Goal: Find specific page/section: Find specific page/section

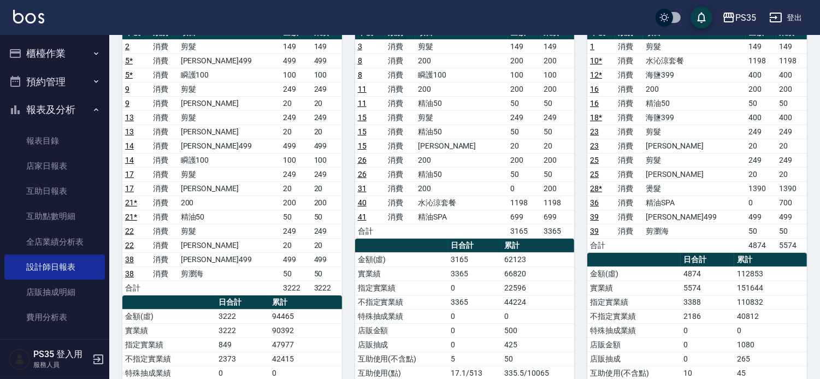
scroll to position [121, 0]
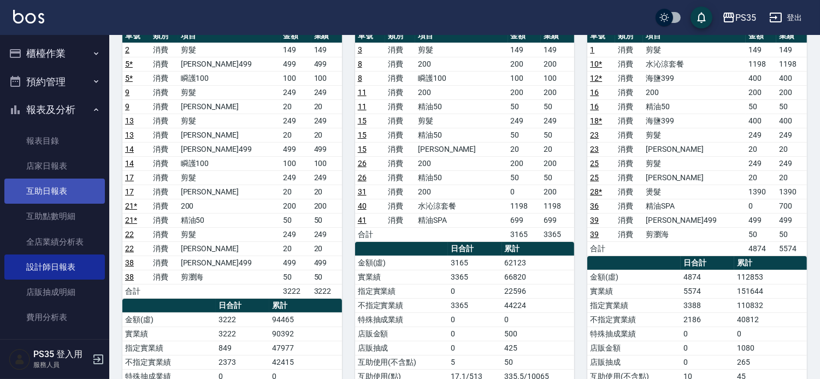
click at [76, 193] on link "互助日報表" at bounding box center [54, 191] width 101 height 25
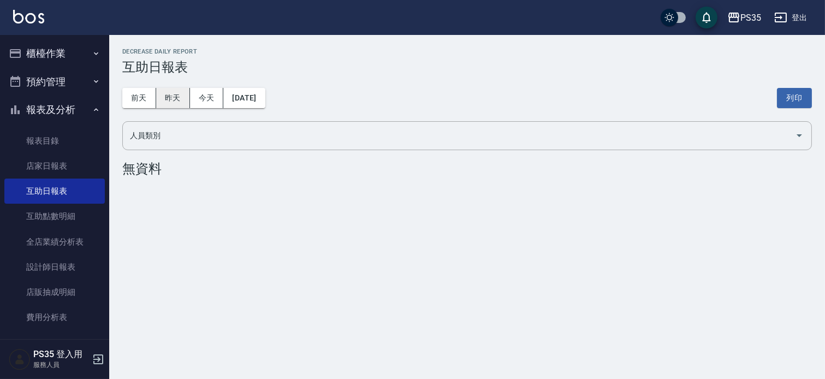
click at [168, 92] on button "昨天" at bounding box center [173, 98] width 34 height 20
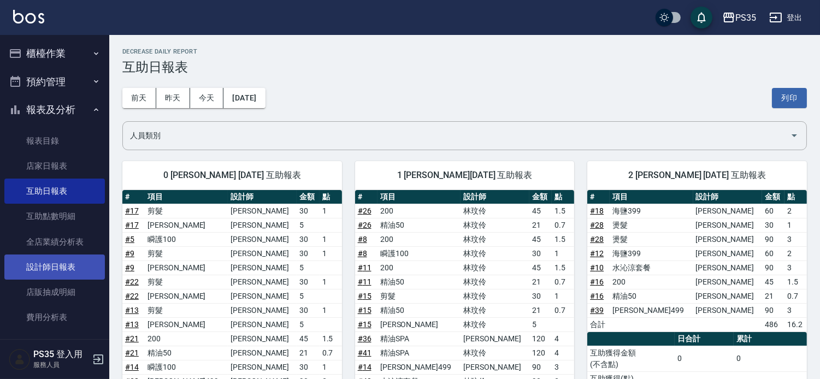
click at [61, 273] on link "設計師日報表" at bounding box center [54, 267] width 101 height 25
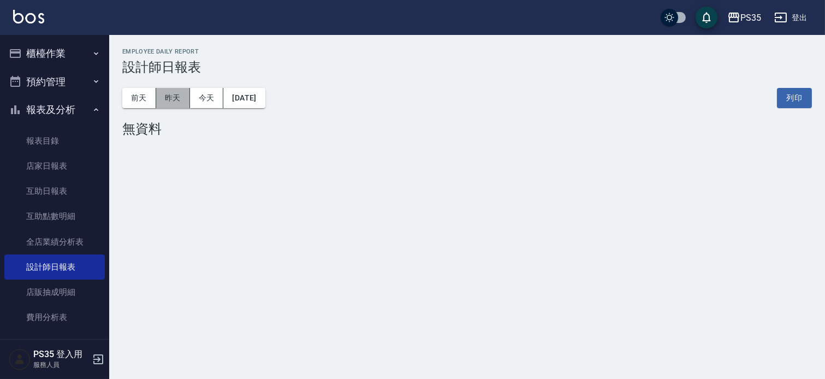
click at [172, 104] on button "昨天" at bounding box center [173, 98] width 34 height 20
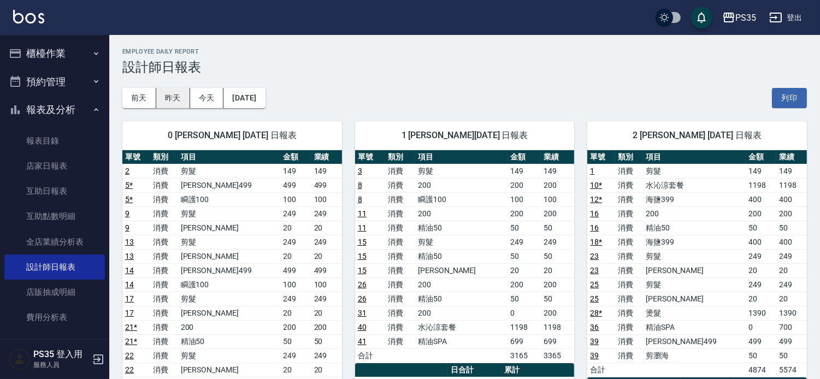
scroll to position [61, 0]
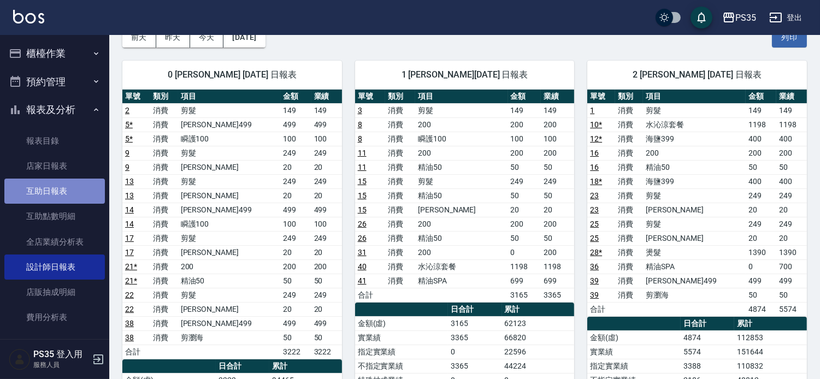
click at [79, 190] on link "互助日報表" at bounding box center [54, 191] width 101 height 25
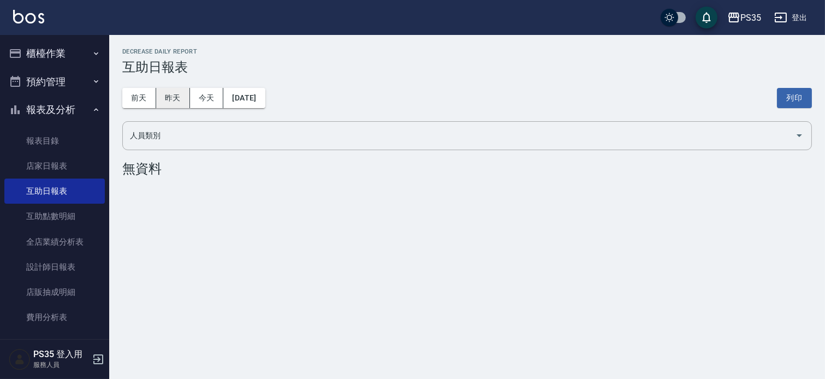
click at [174, 102] on button "昨天" at bounding box center [173, 98] width 34 height 20
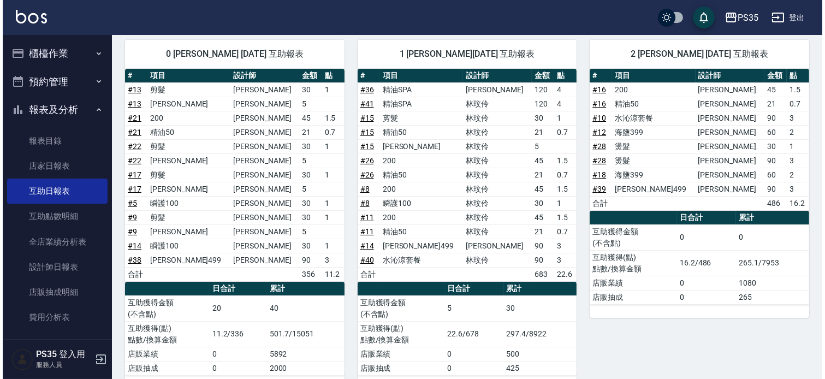
scroll to position [61, 0]
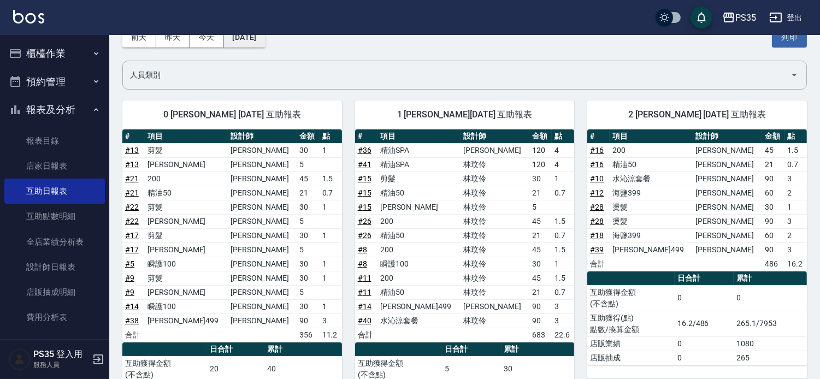
click at [265, 44] on button "[DATE]" at bounding box center [244, 37] width 42 height 20
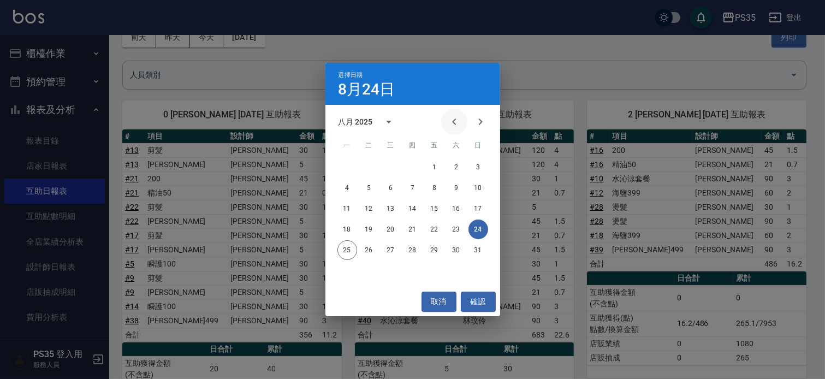
click at [449, 116] on icon "Previous month" at bounding box center [454, 121] width 13 height 13
click at [411, 231] on button "24" at bounding box center [413, 230] width 20 height 20
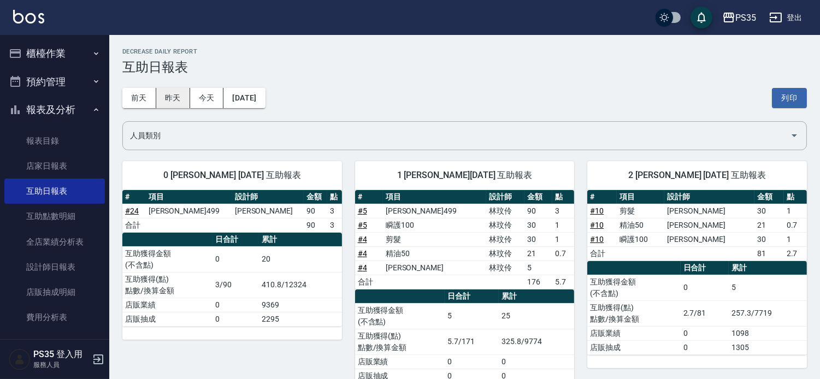
click at [174, 96] on button "昨天" at bounding box center [173, 98] width 34 height 20
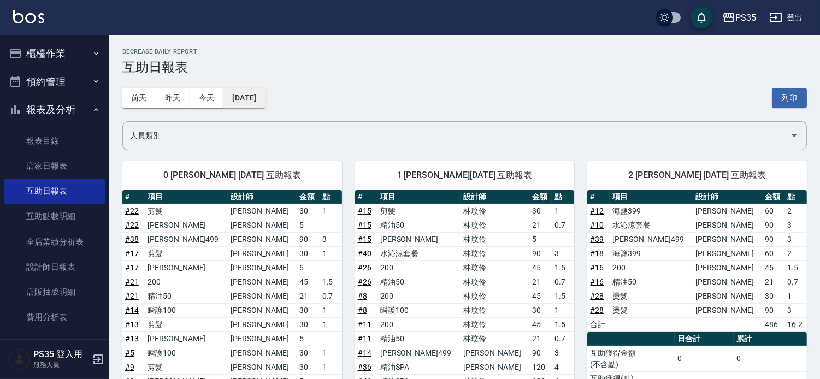
click at [243, 101] on button "[DATE]" at bounding box center [244, 98] width 42 height 20
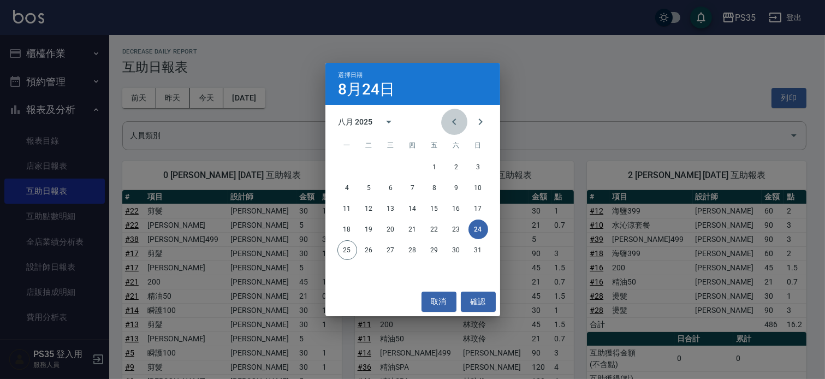
click at [448, 128] on icon "Previous month" at bounding box center [454, 121] width 13 height 13
click at [363, 253] on button "24" at bounding box center [369, 250] width 20 height 20
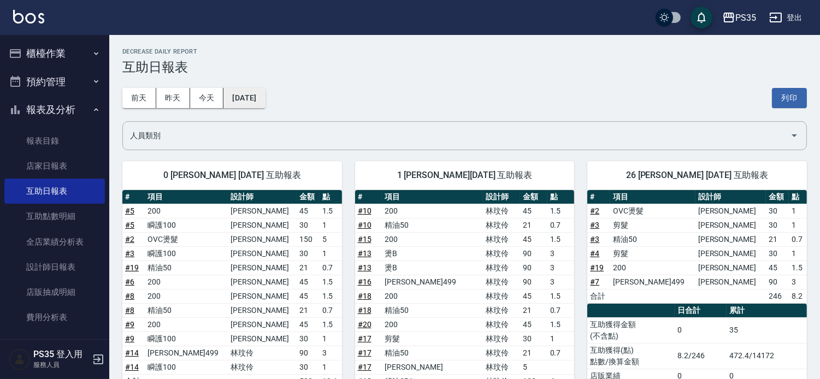
click at [265, 100] on button "[DATE]" at bounding box center [244, 98] width 42 height 20
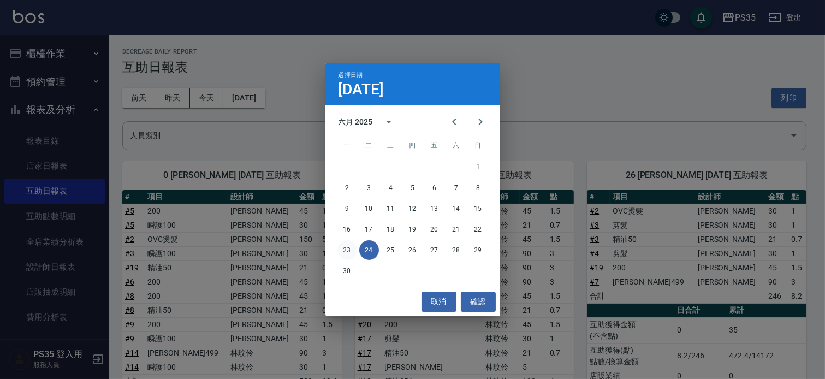
click at [347, 250] on button "23" at bounding box center [348, 250] width 20 height 20
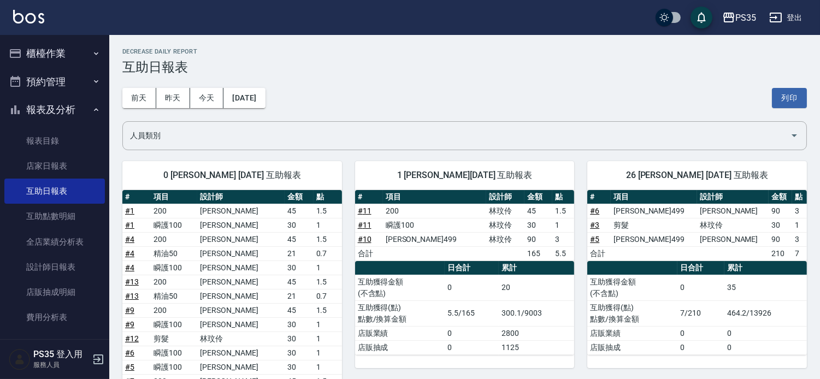
click at [268, 108] on div "[DATE] [DATE] [DATE] [DATE] 列印" at bounding box center [464, 98] width 684 height 46
click at [265, 102] on button "[DATE]" at bounding box center [244, 98] width 42 height 20
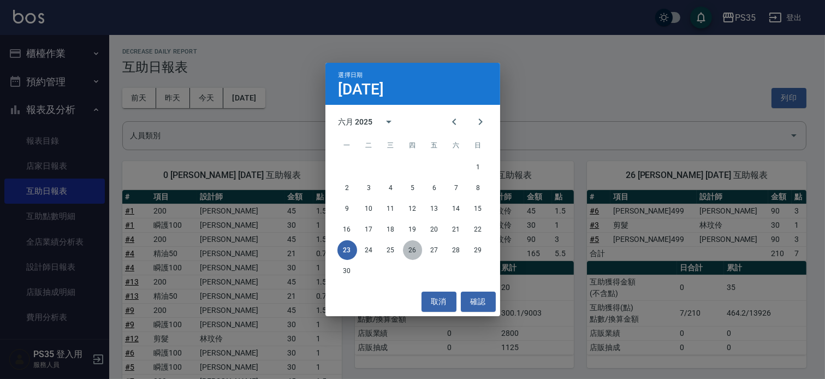
click at [412, 248] on button "26" at bounding box center [413, 250] width 20 height 20
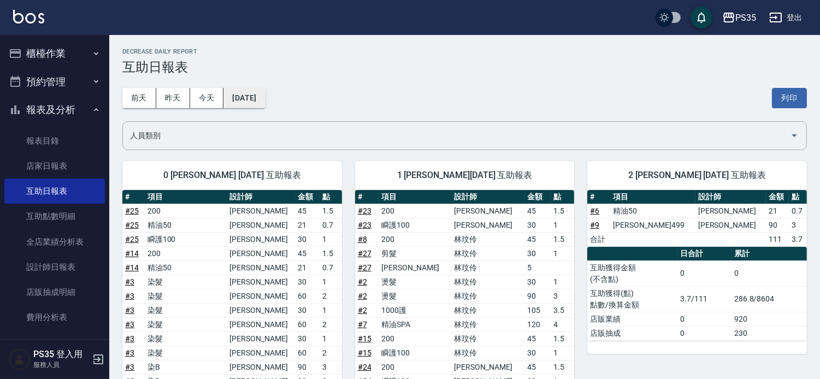
click at [253, 103] on button "[DATE]" at bounding box center [244, 98] width 42 height 20
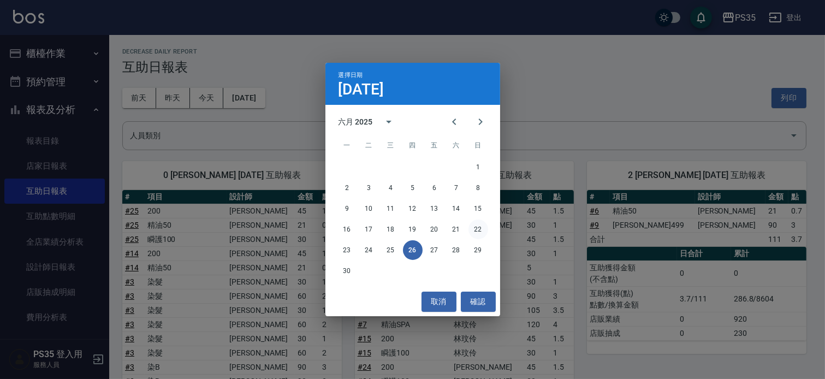
click at [483, 232] on button "22" at bounding box center [479, 230] width 20 height 20
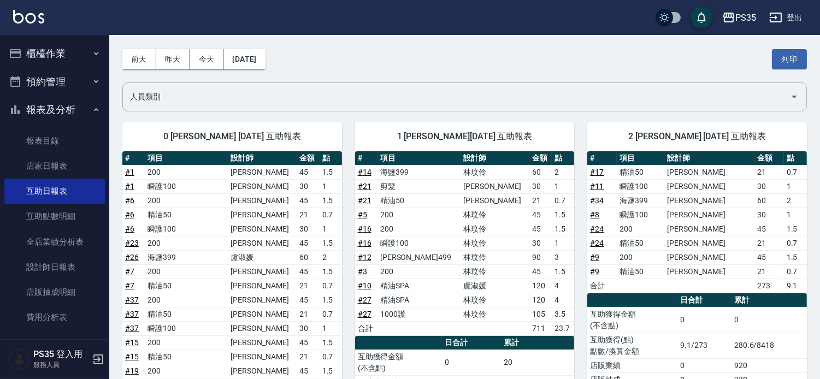
scroll to position [61, 0]
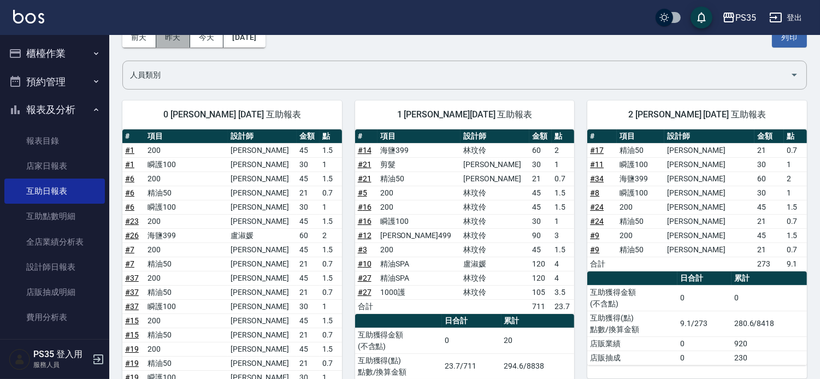
click at [167, 42] on button "昨天" at bounding box center [173, 37] width 34 height 20
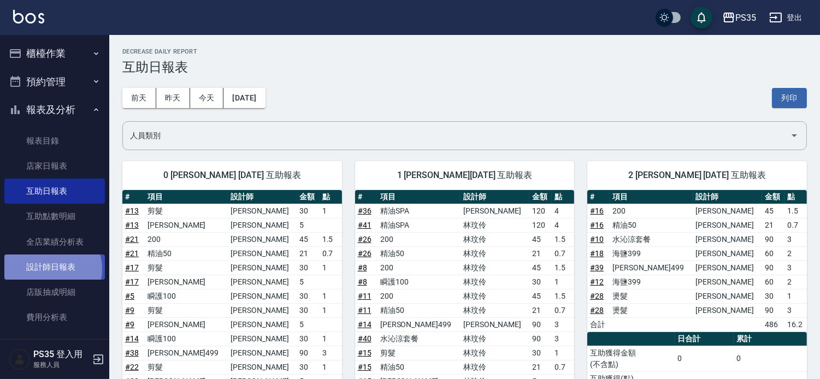
click at [51, 269] on link "設計師日報表" at bounding box center [54, 267] width 101 height 25
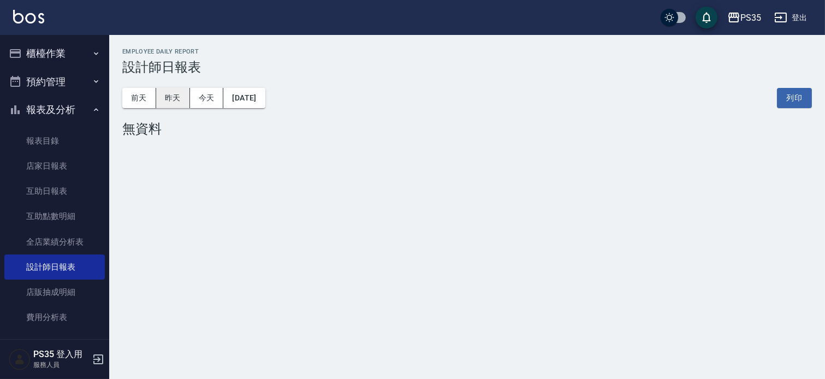
click at [179, 100] on button "昨天" at bounding box center [173, 98] width 34 height 20
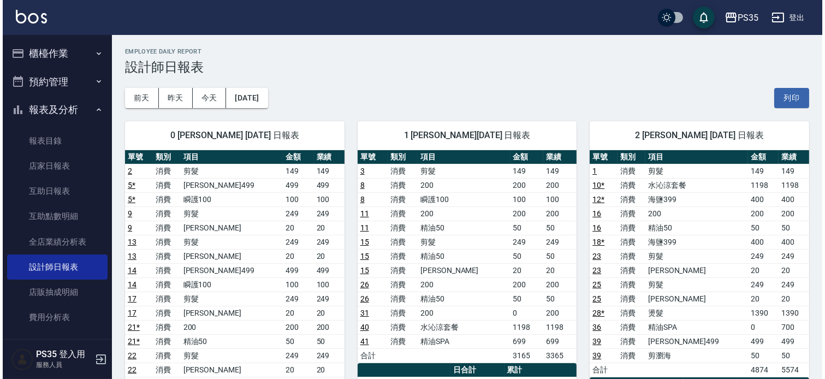
scroll to position [61, 0]
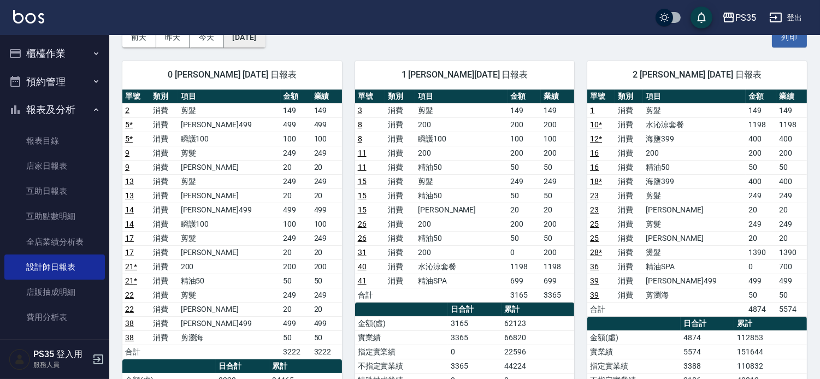
click at [265, 37] on button "[DATE]" at bounding box center [244, 37] width 42 height 20
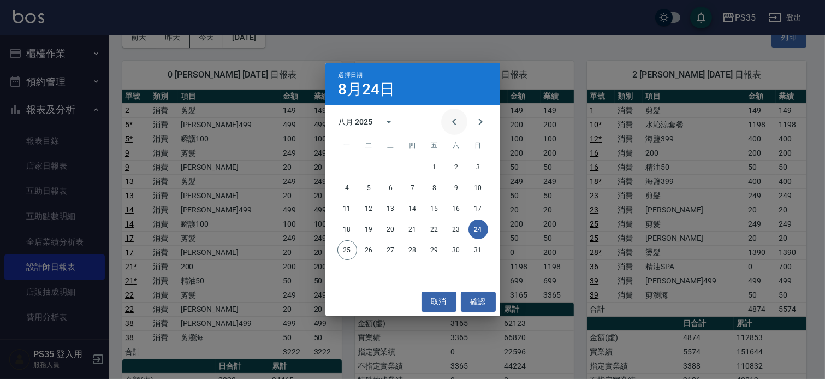
click at [448, 127] on icon "Previous month" at bounding box center [454, 121] width 13 height 13
click at [416, 229] on button "24" at bounding box center [413, 230] width 20 height 20
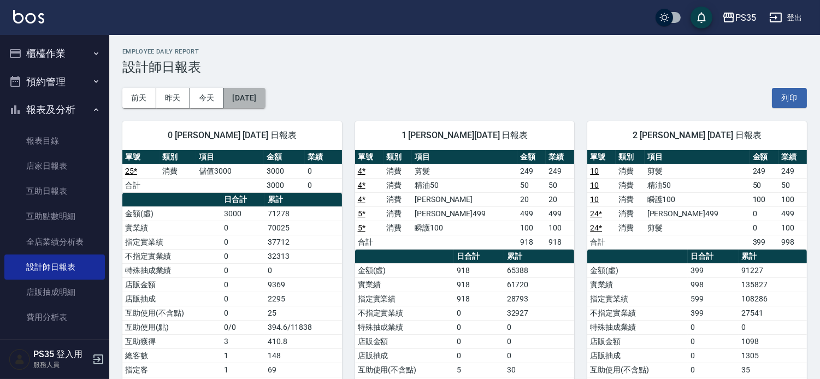
click at [265, 97] on button "[DATE]" at bounding box center [244, 98] width 42 height 20
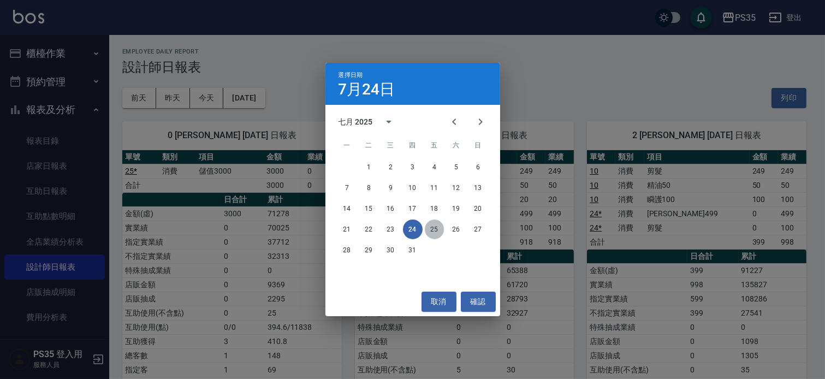
click at [433, 232] on button "25" at bounding box center [435, 230] width 20 height 20
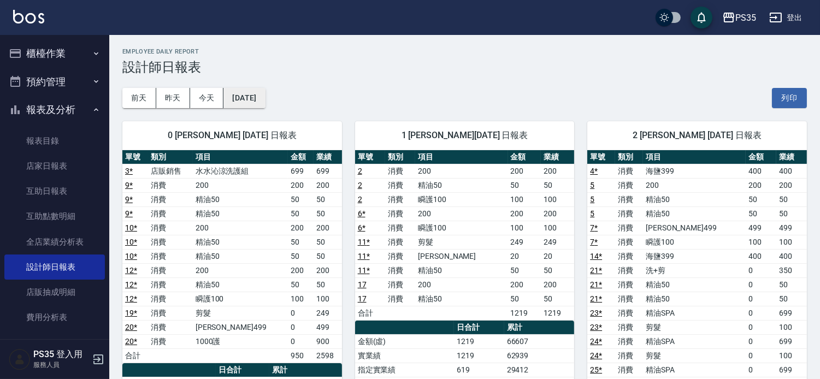
click at [265, 92] on button "[DATE]" at bounding box center [244, 98] width 42 height 20
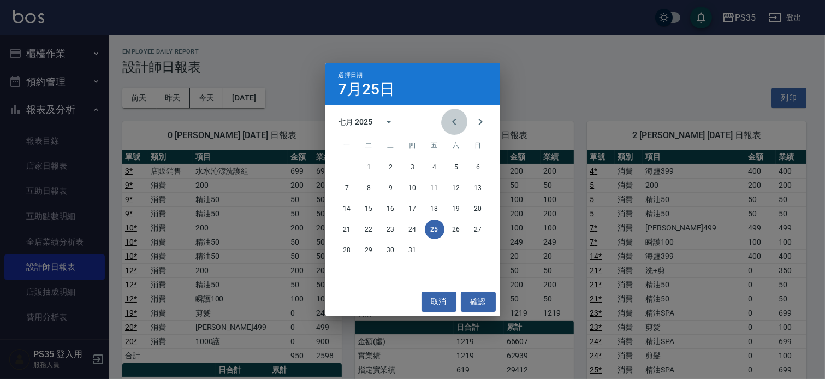
click at [448, 127] on icon "Previous month" at bounding box center [454, 121] width 13 height 13
click at [456, 226] on button "24" at bounding box center [457, 230] width 20 height 20
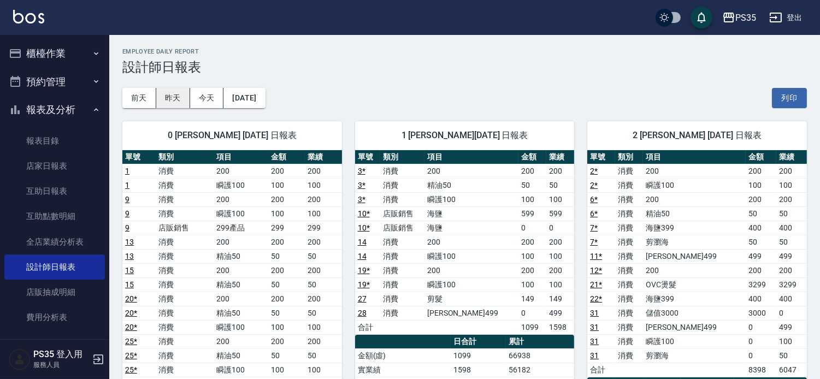
click at [183, 101] on button "昨天" at bounding box center [173, 98] width 34 height 20
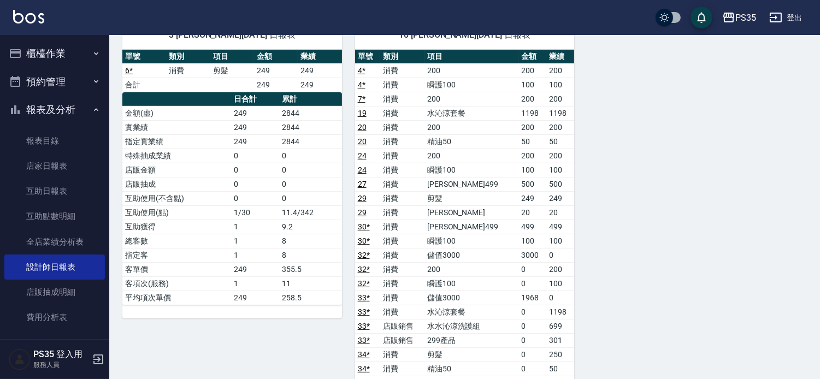
scroll to position [668, 0]
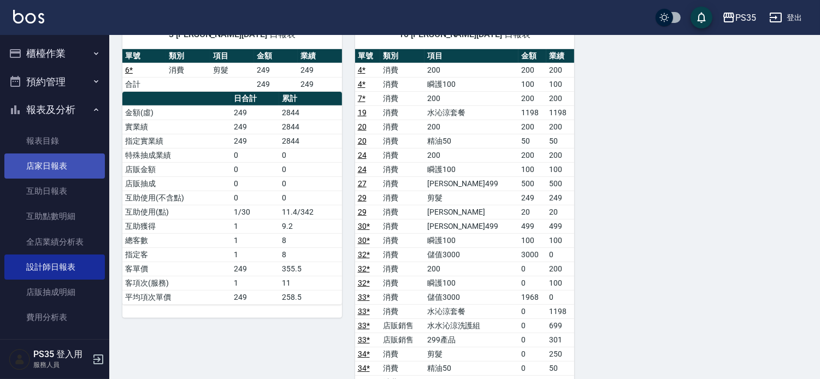
click at [61, 177] on link "店家日報表" at bounding box center [54, 166] width 101 height 25
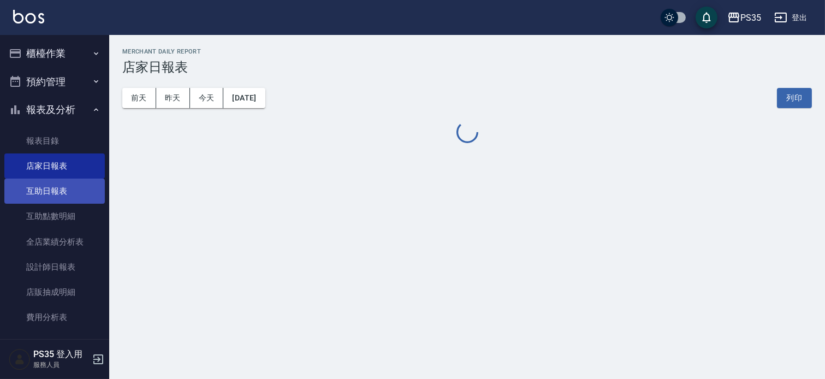
click at [73, 191] on link "互助日報表" at bounding box center [54, 191] width 101 height 25
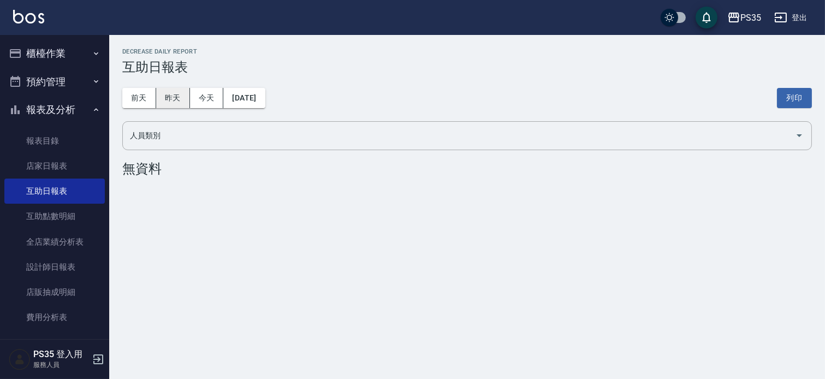
click at [181, 95] on button "昨天" at bounding box center [173, 98] width 34 height 20
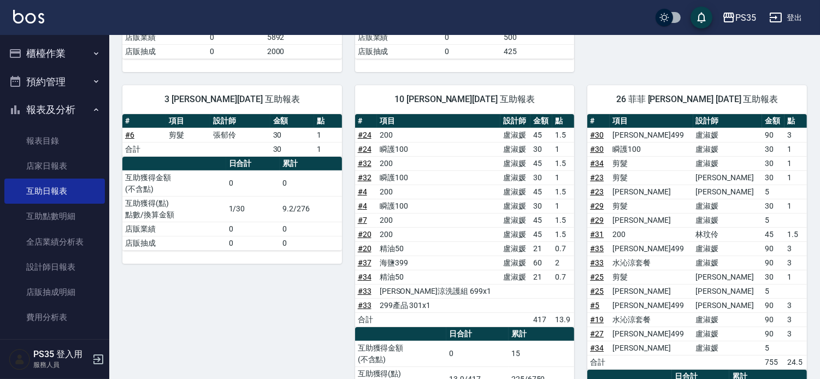
scroll to position [424, 0]
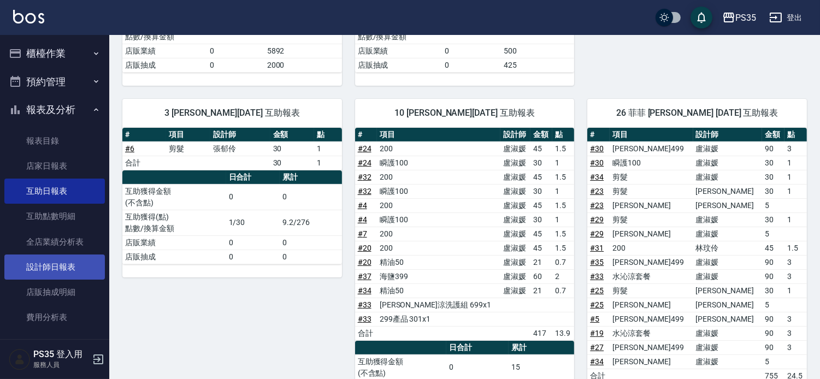
click at [68, 261] on link "設計師日報表" at bounding box center [54, 267] width 101 height 25
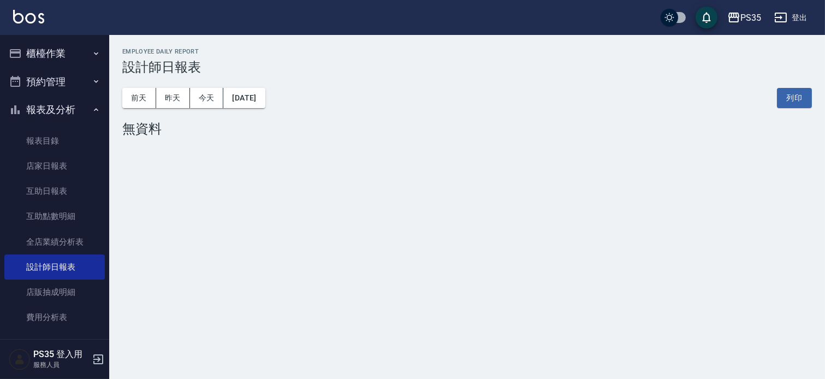
click at [173, 109] on div "[DATE] [DATE] [DATE] [DATE] 列印" at bounding box center [467, 98] width 690 height 46
click at [177, 99] on button "昨天" at bounding box center [173, 98] width 34 height 20
